Goal: Check status

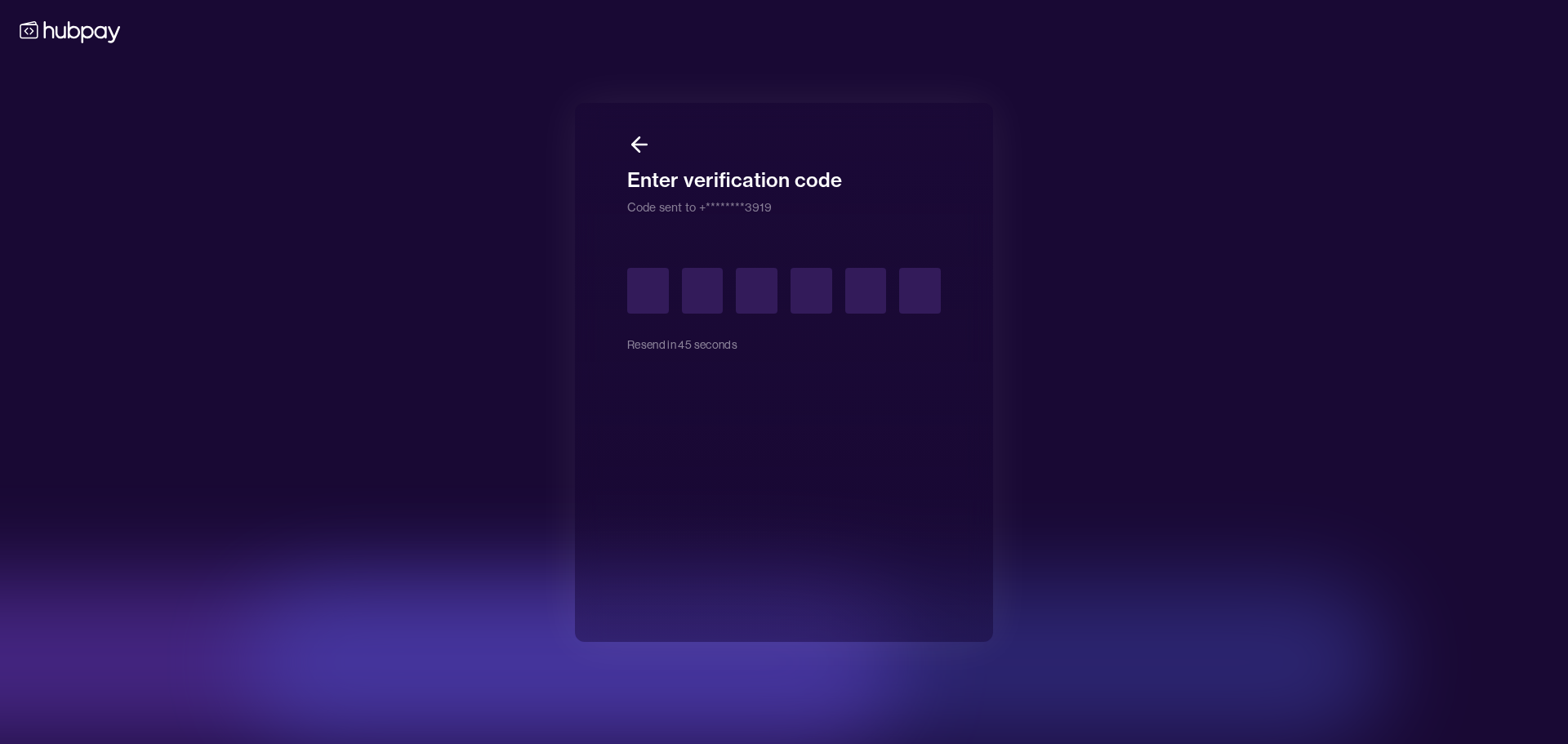
type input "*"
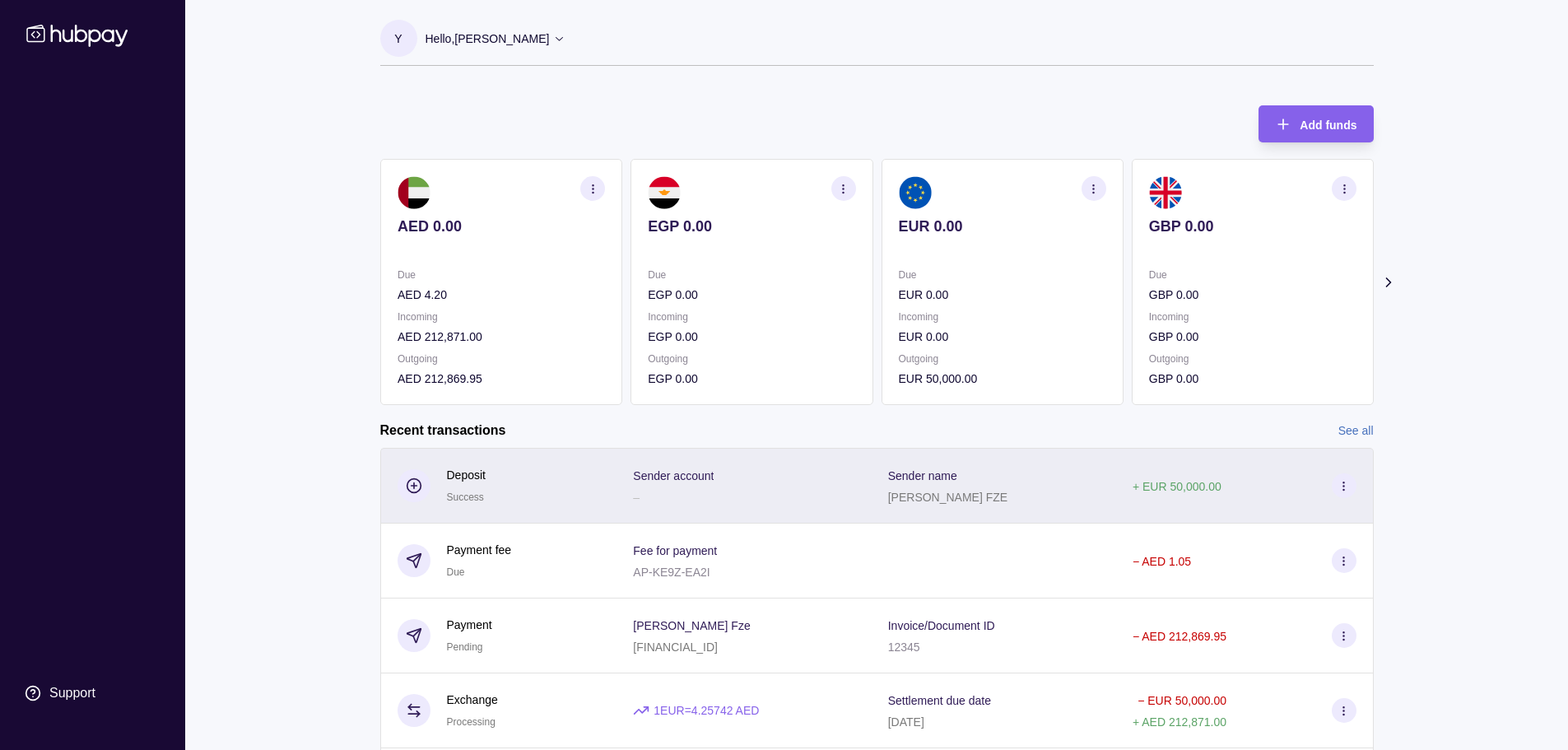
click at [1255, 474] on div "+ EUR 50,000.00" at bounding box center [1245, 486] width 224 height 24
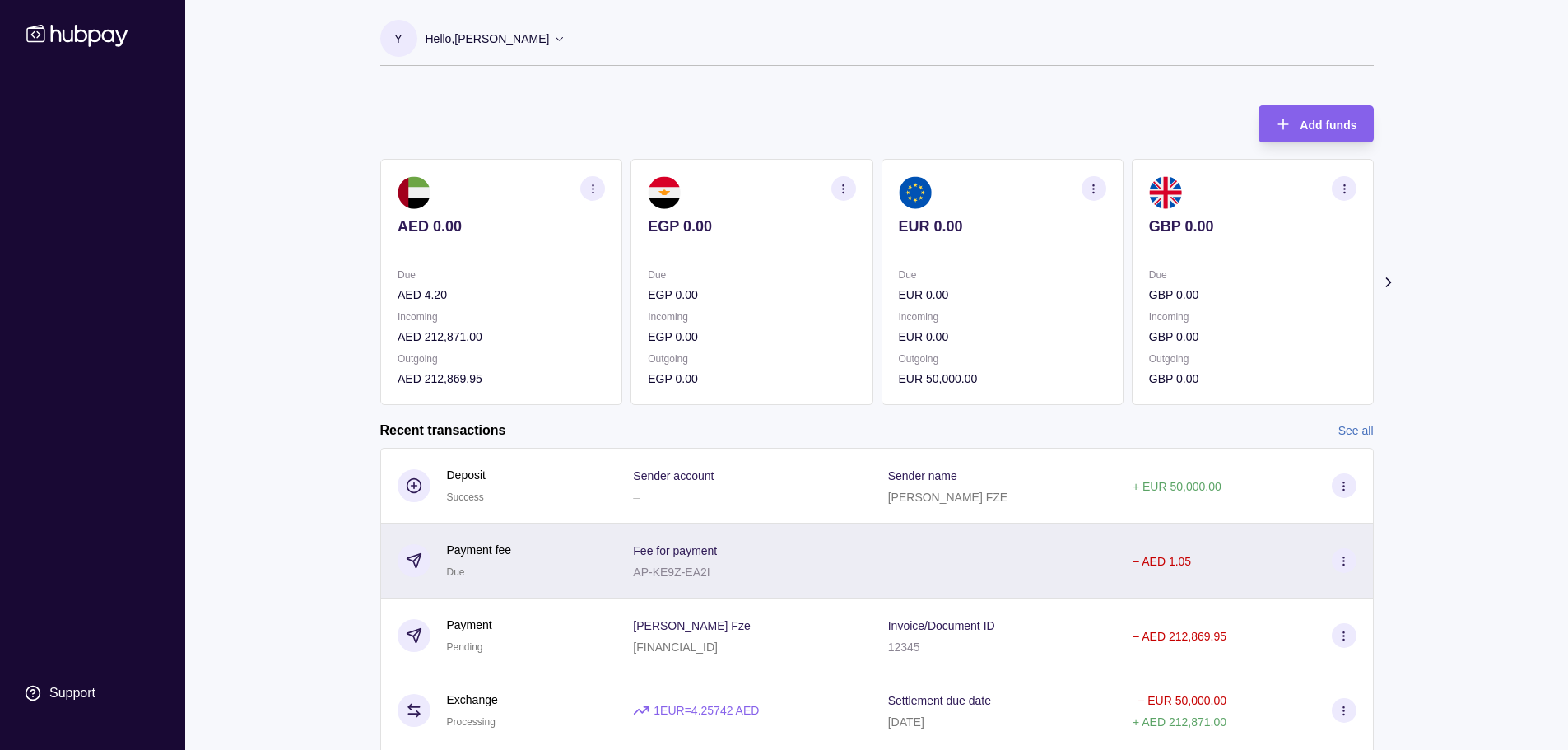
click at [800, 586] on html "Support Y Hello, [PERSON_NAME] [PERSON_NAME] FZE Account Terms and conditions P…" at bounding box center [784, 505] width 1568 height 1011
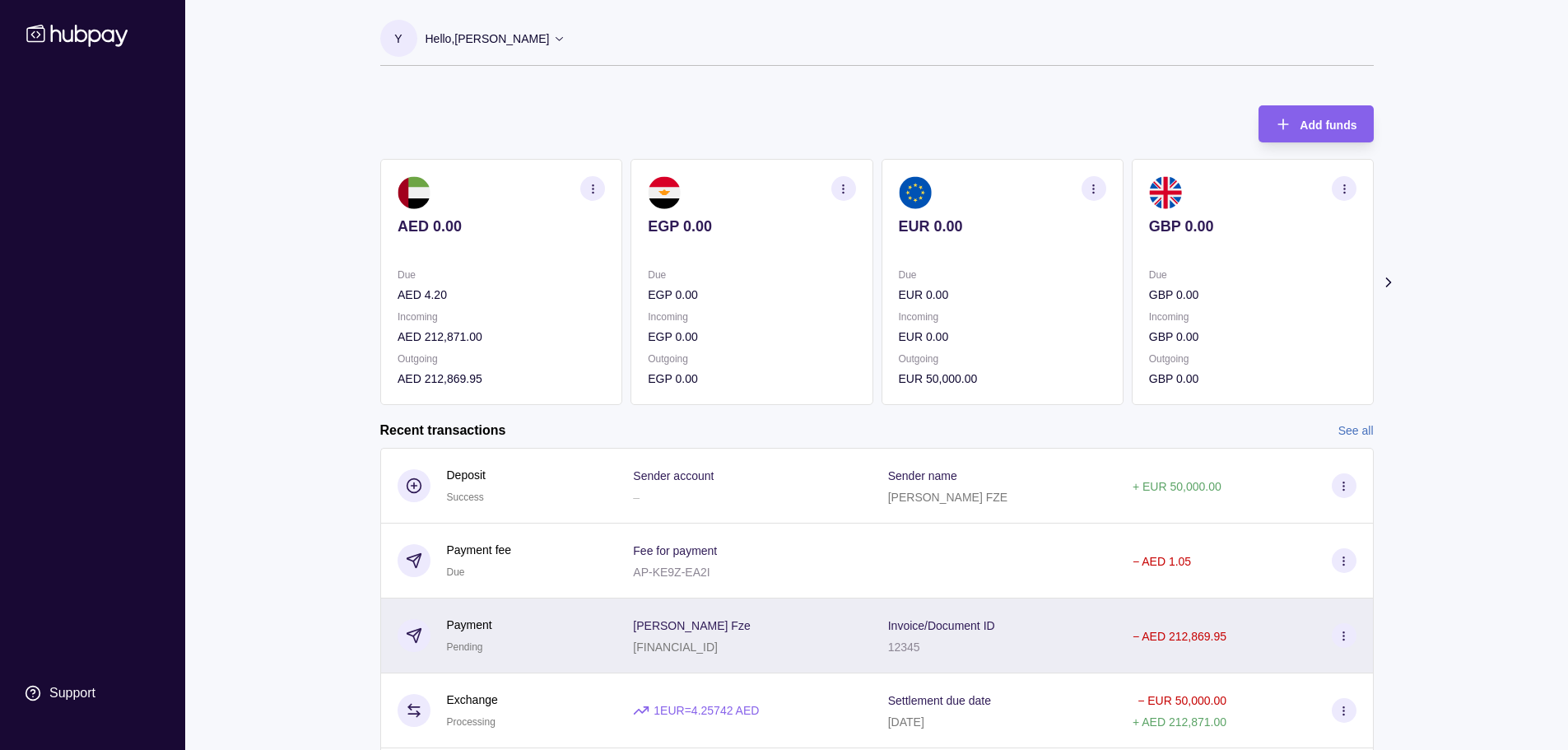
click at [815, 655] on div "[PERSON_NAME] Fze [FINANCIAL_ID]" at bounding box center [743, 635] width 221 height 41
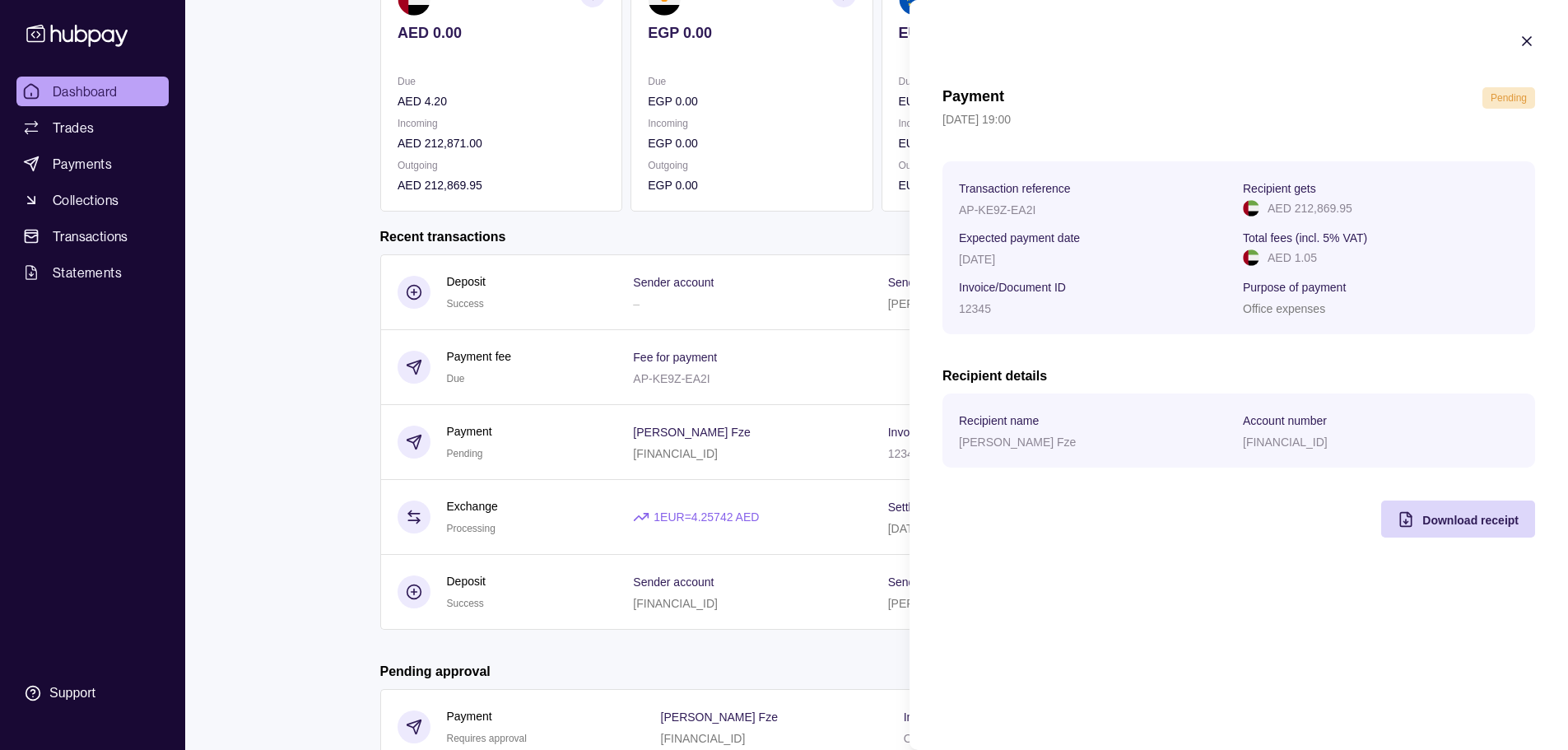
scroll to position [247, 0]
